Goal: Transaction & Acquisition: Obtain resource

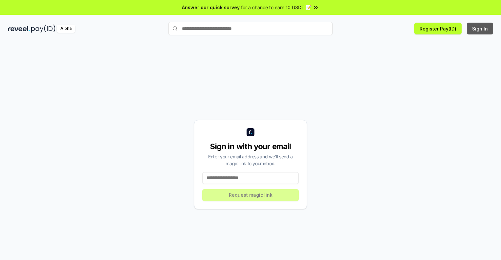
click at [480, 29] on button "Sign In" at bounding box center [479, 29] width 26 height 12
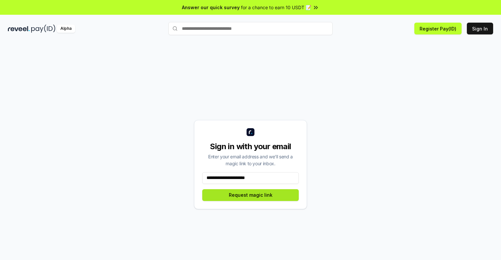
type input "**********"
click at [250, 195] on button "Request magic link" at bounding box center [250, 195] width 96 height 12
